Goal: Information Seeking & Learning: Learn about a topic

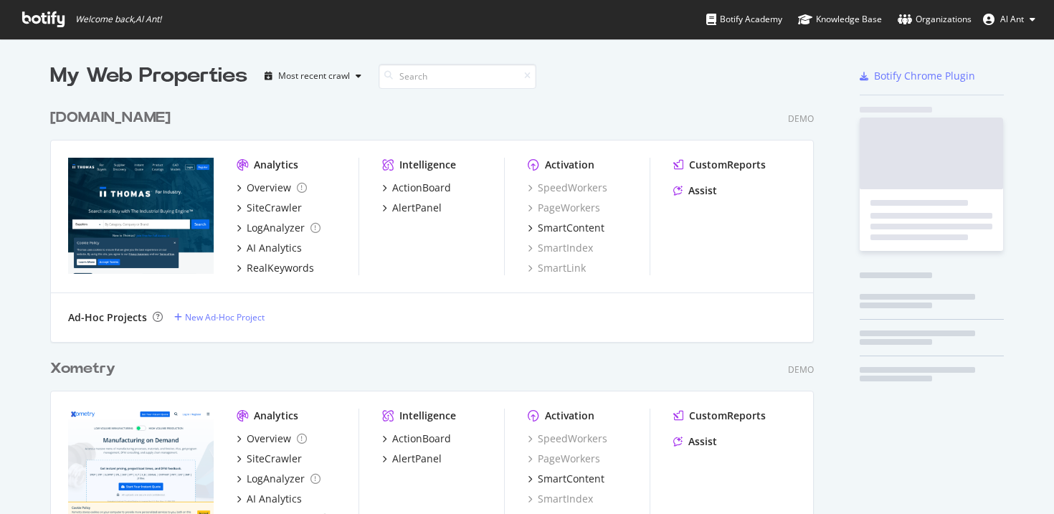
scroll to position [503, 1033]
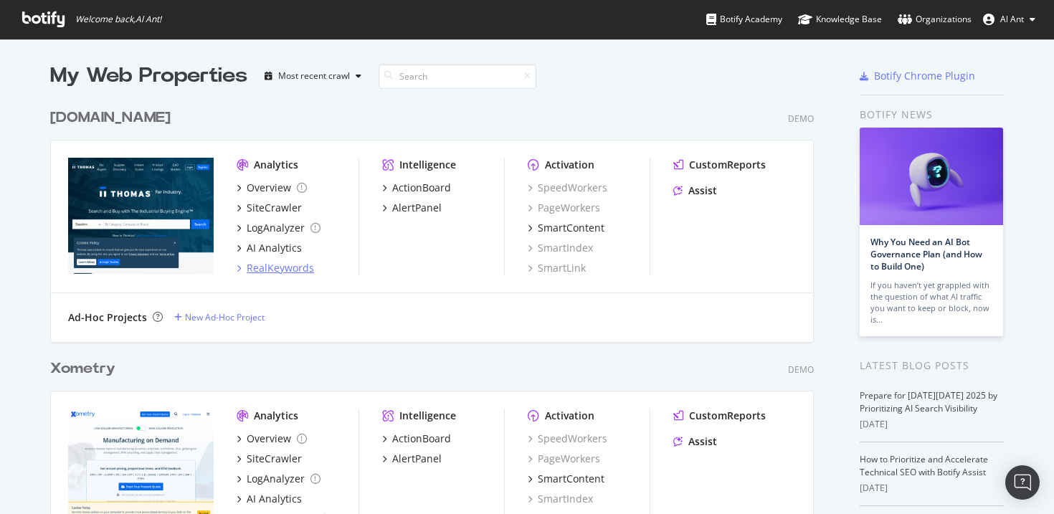
click at [280, 270] on div "RealKeywords" at bounding box center [280, 268] width 67 height 14
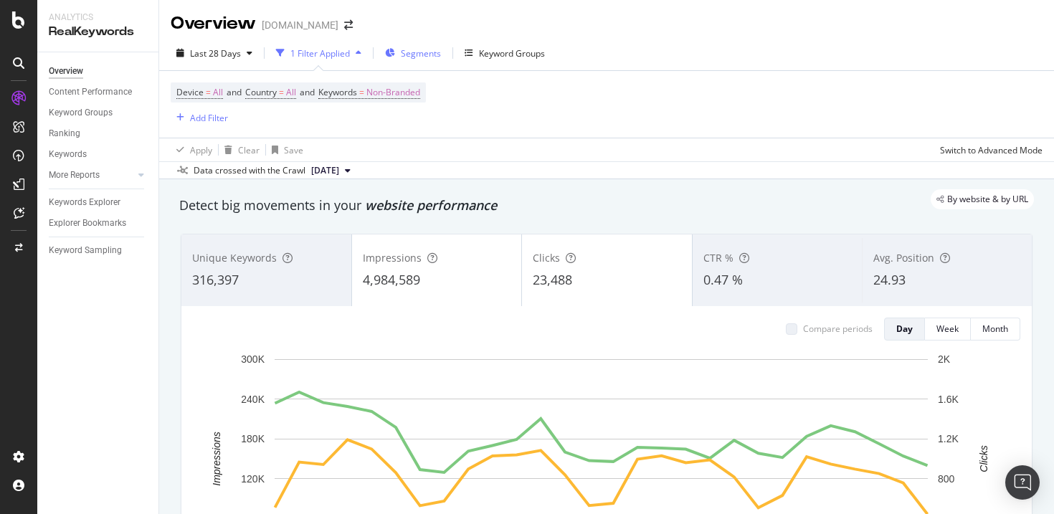
click at [406, 48] on span "Segments" at bounding box center [421, 53] width 40 height 12
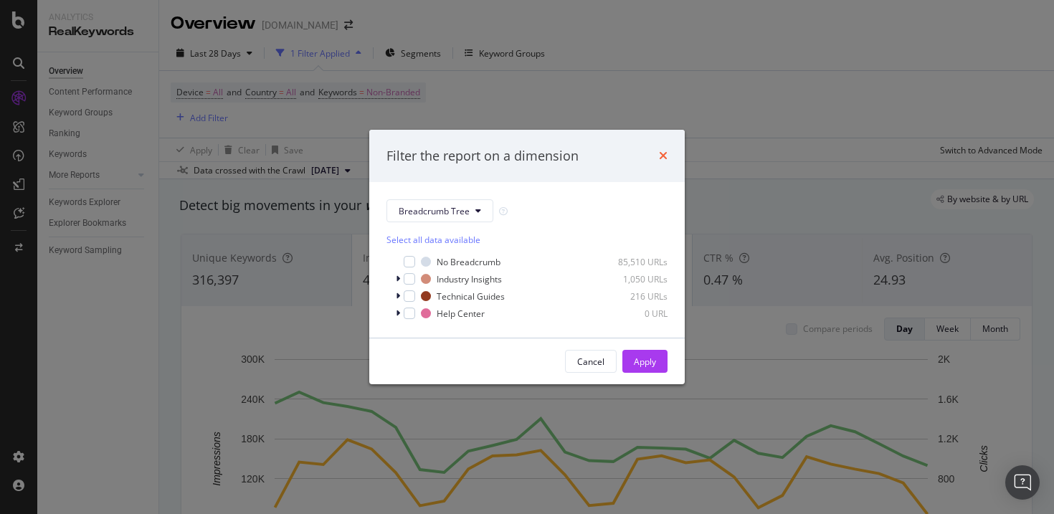
click at [665, 158] on icon "times" at bounding box center [663, 155] width 9 height 11
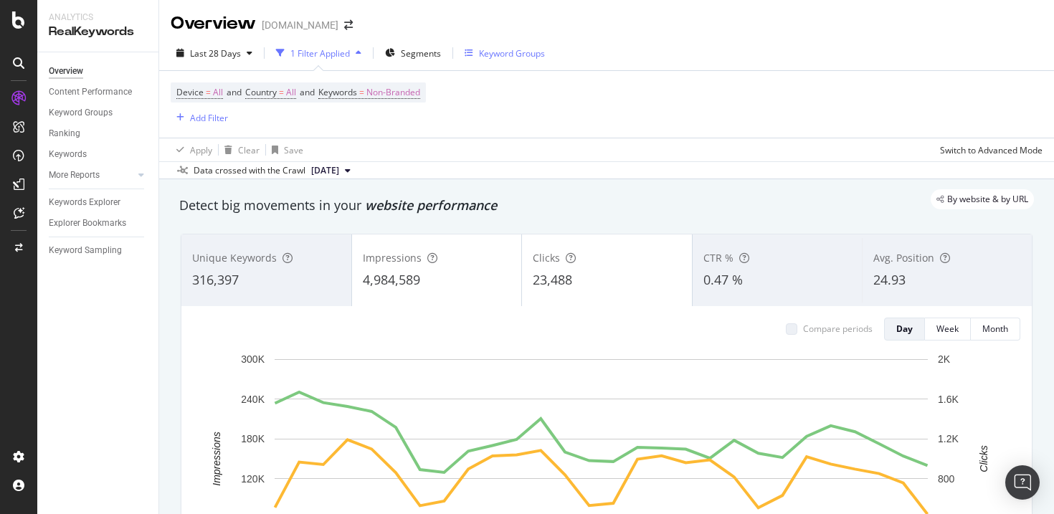
click at [508, 54] on div "Keyword Groups" at bounding box center [512, 53] width 66 height 12
click at [412, 51] on span "Segments" at bounding box center [421, 53] width 40 height 12
click at [212, 118] on div "Add Filter" at bounding box center [209, 118] width 38 height 12
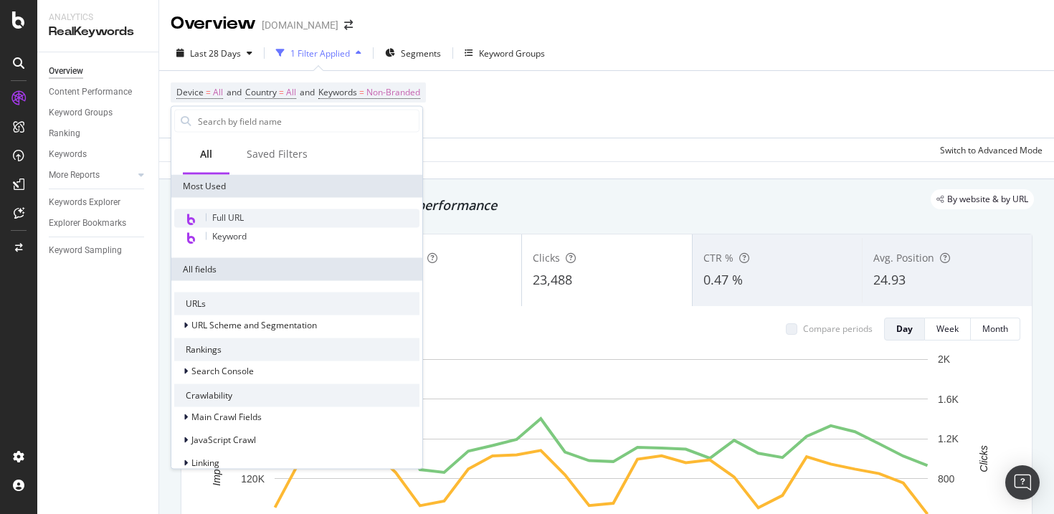
click at [270, 214] on div "Full URL" at bounding box center [296, 218] width 245 height 19
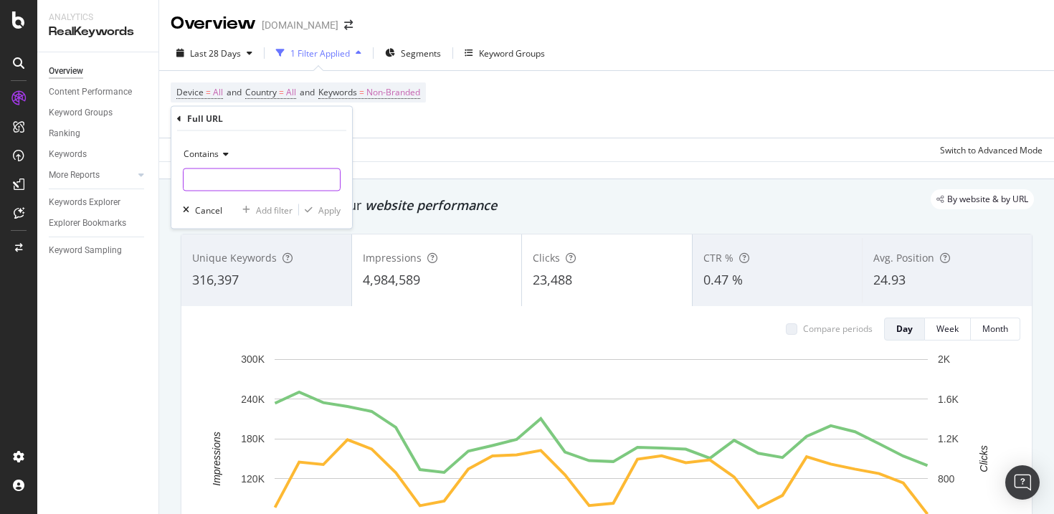
click at [224, 180] on input "text" at bounding box center [262, 180] width 156 height 23
type input "[US_STATE]"
click at [333, 214] on div "Apply" at bounding box center [329, 210] width 22 height 12
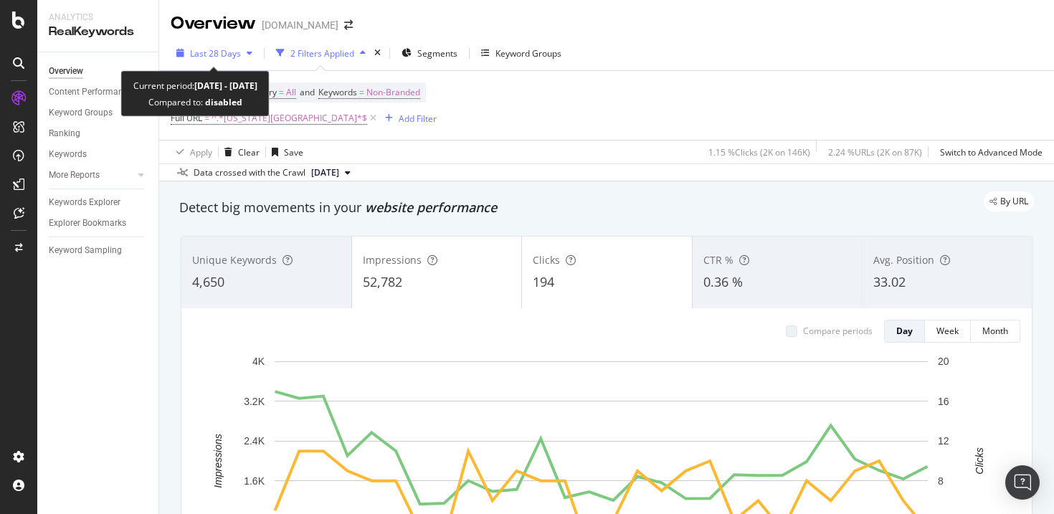
click at [224, 57] on span "Last 28 Days" at bounding box center [215, 53] width 51 height 12
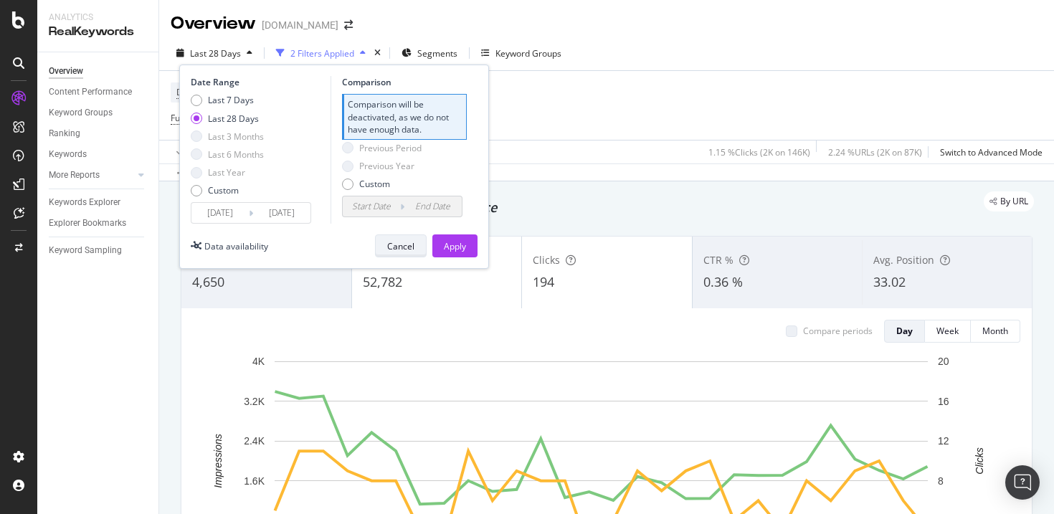
click at [412, 251] on div "Cancel" at bounding box center [400, 246] width 27 height 12
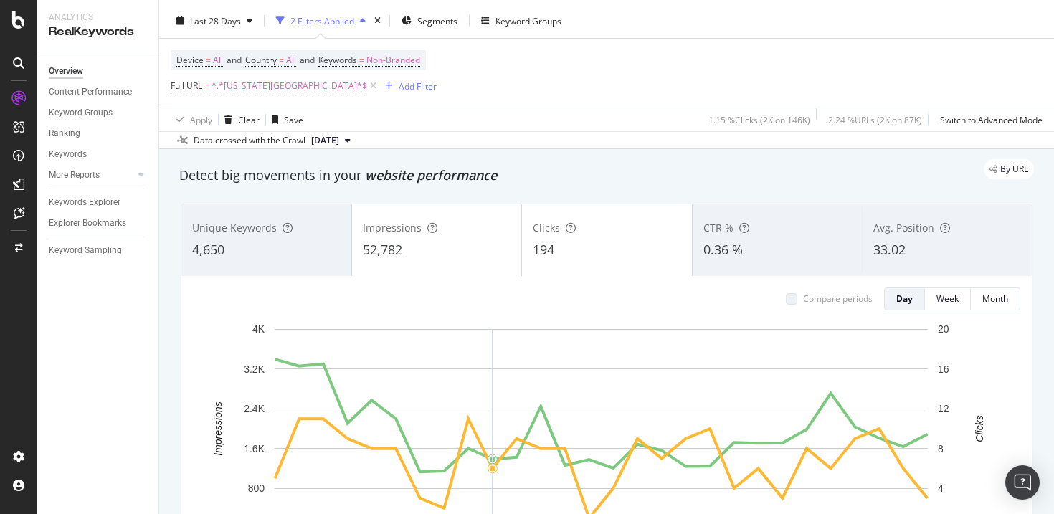
scroll to position [35, 0]
